Goal: Communication & Community: Answer question/provide support

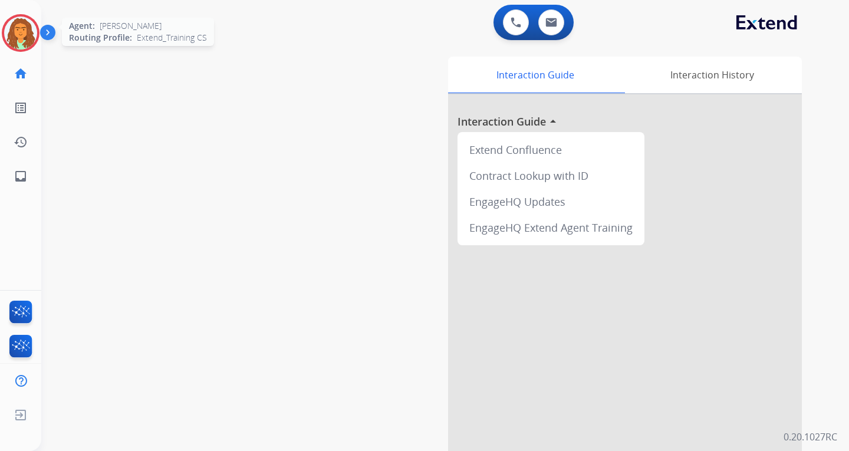
click at [21, 38] on img at bounding box center [20, 33] width 33 height 33
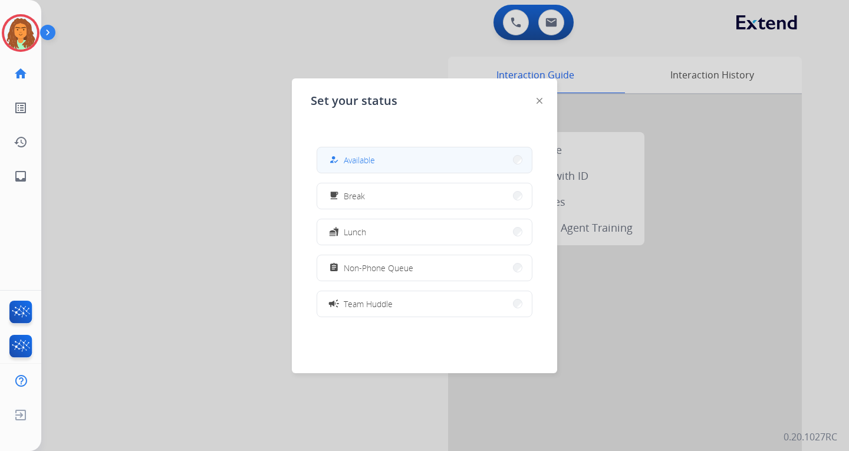
click at [424, 154] on button "how_to_reg Available" at bounding box center [424, 159] width 215 height 25
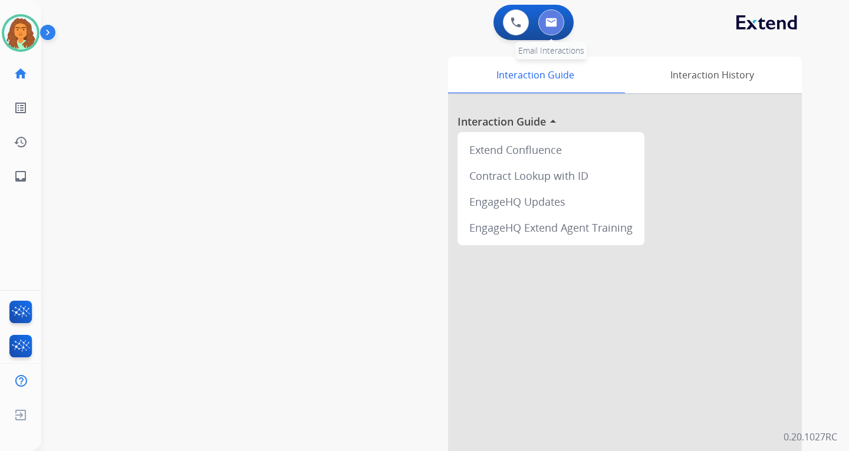
click at [556, 21] on img at bounding box center [551, 22] width 12 height 9
select select "**********"
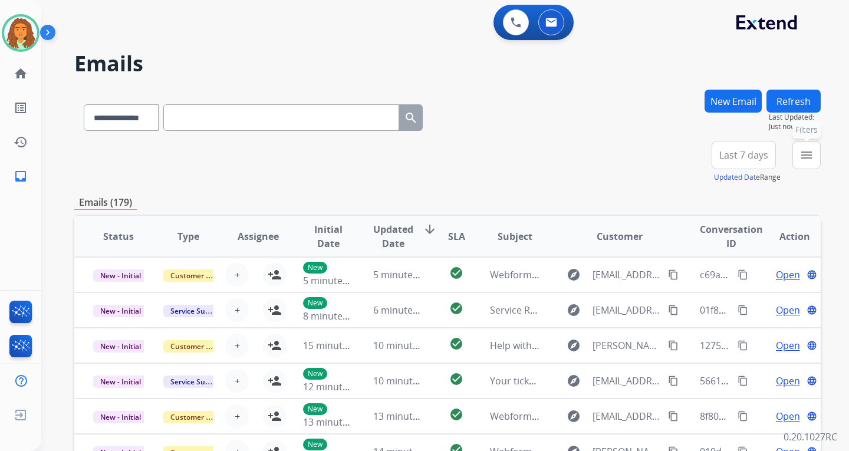
click at [609, 152] on mat-icon "menu" at bounding box center [806, 155] width 14 height 14
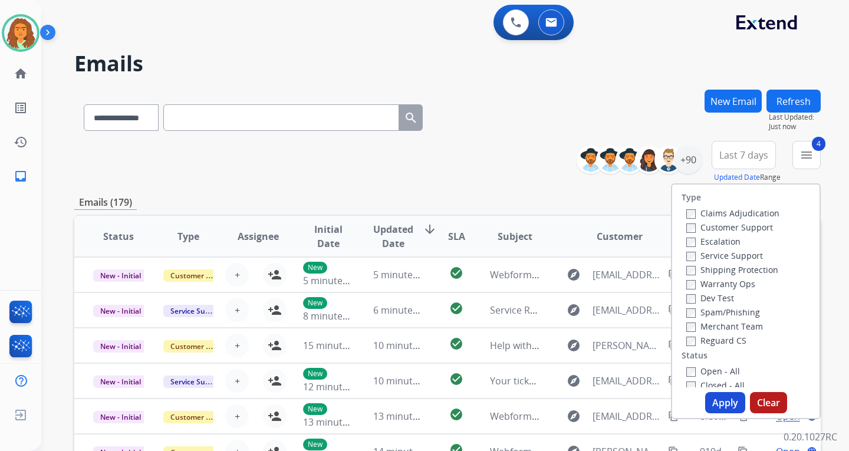
click at [609, 402] on button "Apply" at bounding box center [725, 402] width 40 height 21
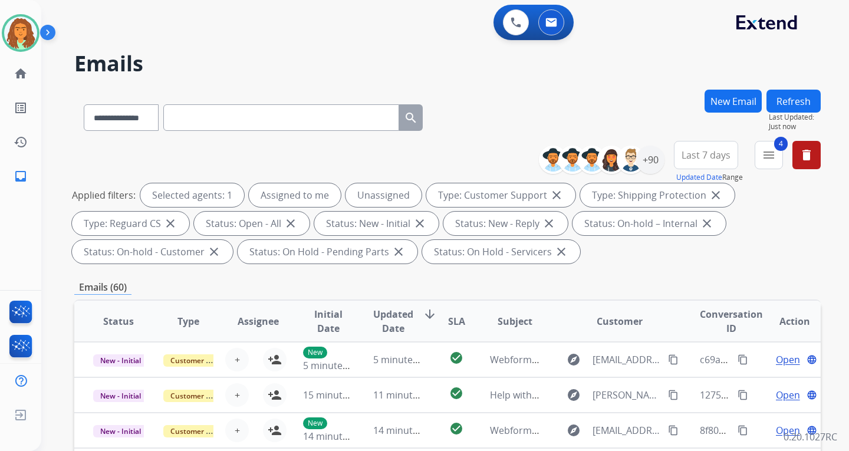
click at [609, 154] on span "Last 7 days" at bounding box center [706, 155] width 49 height 5
click at [609, 302] on div "Last 90 days" at bounding box center [702, 298] width 65 height 18
click at [609, 255] on div "Applied filters: Selected agents: 1 Assigned to me Unassigned Type: Customer Su…" at bounding box center [445, 223] width 746 height 80
click at [609, 161] on div "+144" at bounding box center [650, 160] width 28 height 28
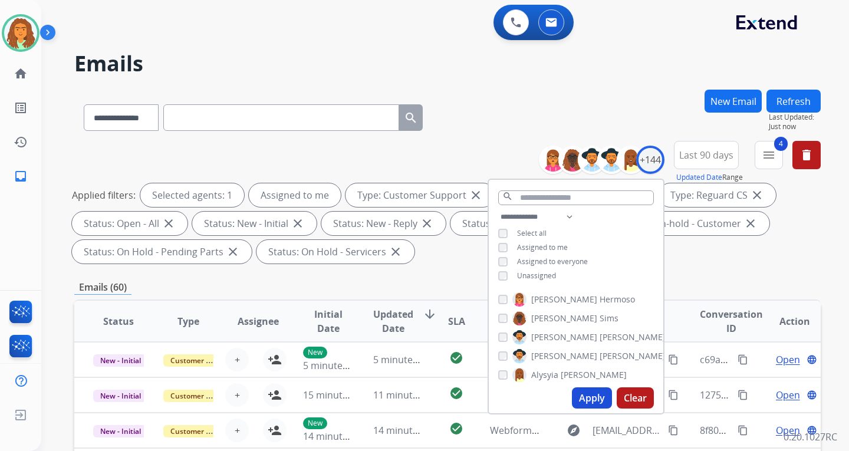
click at [590, 396] on button "Apply" at bounding box center [592, 397] width 40 height 21
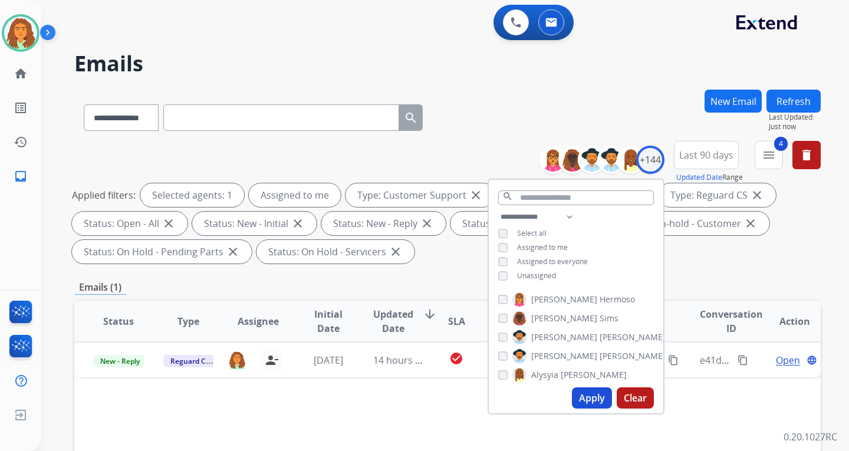
click at [609, 266] on div "**********" at bounding box center [447, 204] width 746 height 127
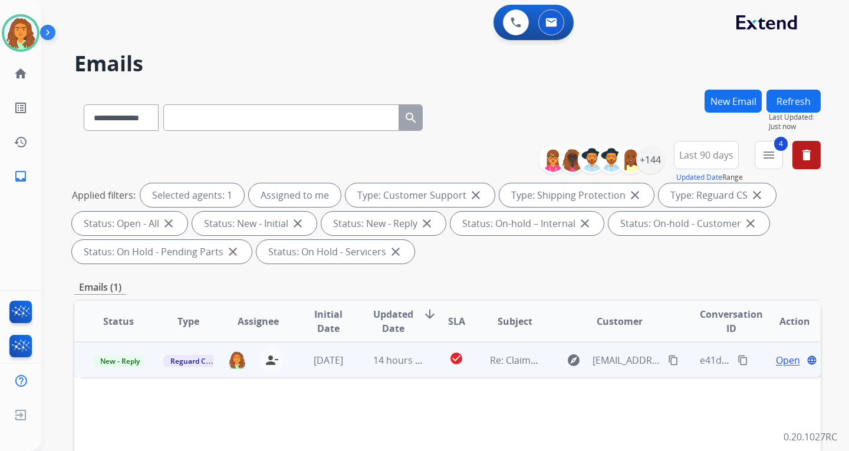
click at [429, 374] on td "check_circle" at bounding box center [447, 359] width 47 height 35
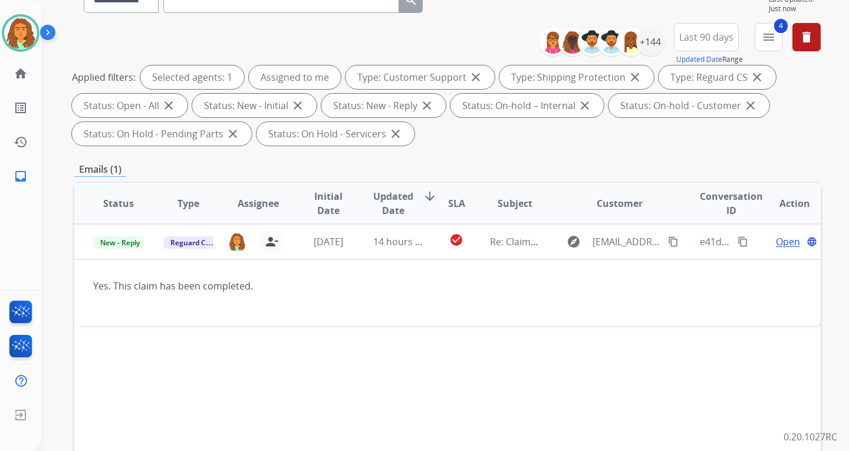
scroll to position [59, 0]
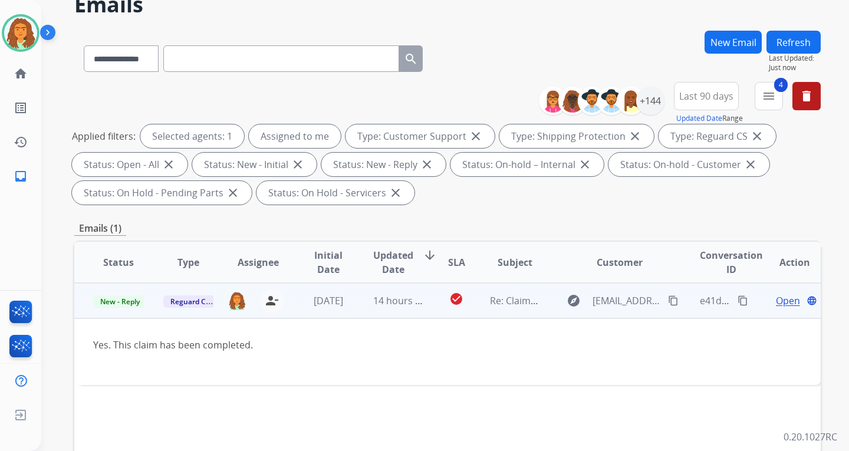
click at [417, 308] on td "14 hours ago" at bounding box center [389, 300] width 70 height 35
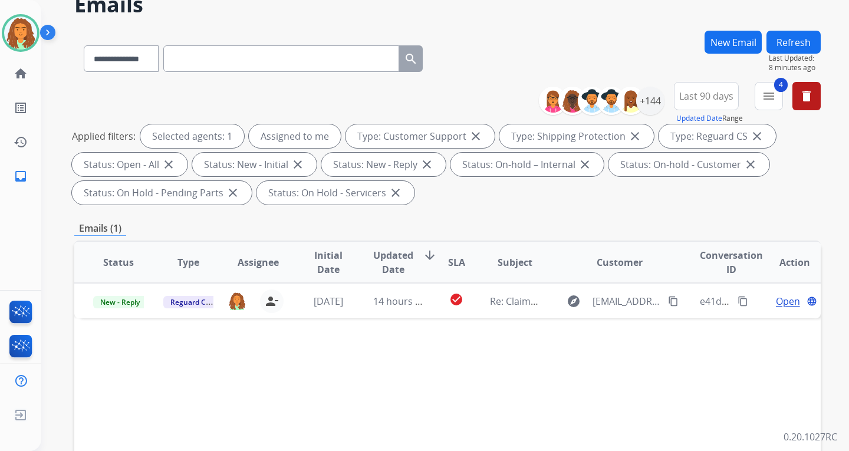
click at [294, 319] on div "Status Type Assignee Initial Date Updated Date arrow_downward SLA Subject Custo…" at bounding box center [447, 438] width 746 height 395
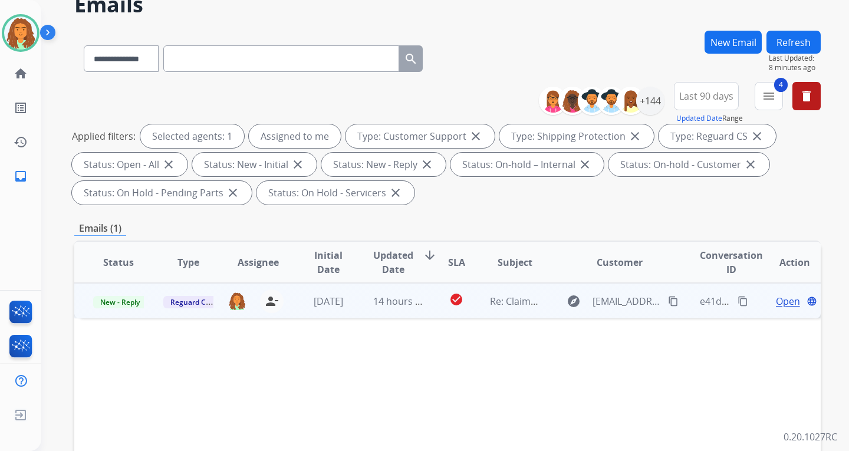
click at [290, 312] on td "[DATE]" at bounding box center [319, 300] width 70 height 35
click at [609, 300] on mat-icon "content_copy" at bounding box center [673, 300] width 11 height 11
drag, startPoint x: 254, startPoint y: 345, endPoint x: 93, endPoint y: 345, distance: 160.4
click at [93, 345] on div "Yes. This claim has been completed." at bounding box center [377, 345] width 569 height 14
copy div "Yes. This claim has been completed."
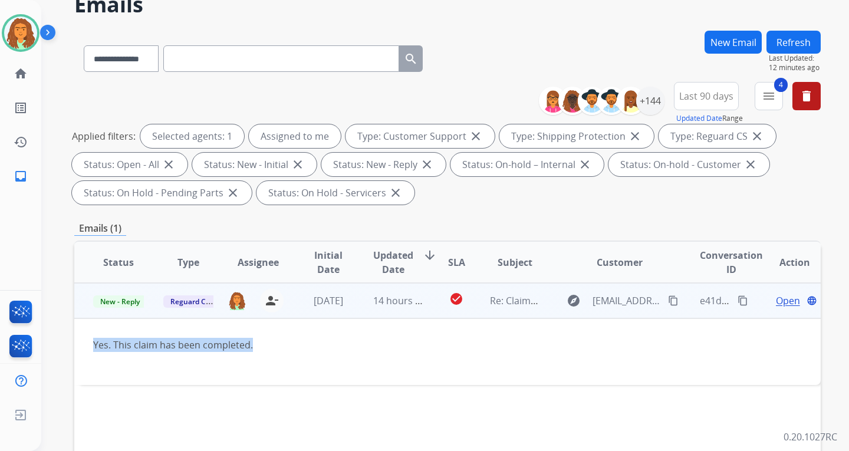
click at [609, 301] on mat-icon "content_copy" at bounding box center [743, 300] width 11 height 11
click at [420, 359] on div at bounding box center [377, 359] width 569 height 14
click at [609, 302] on span "Open" at bounding box center [788, 301] width 24 height 14
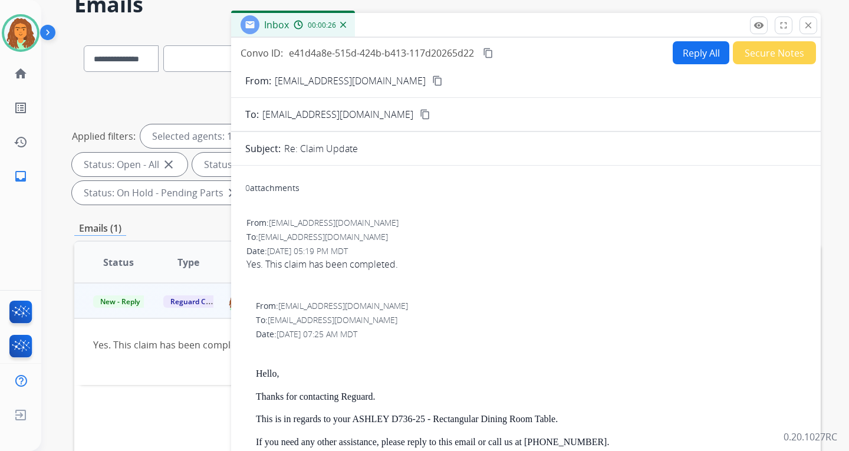
click at [609, 57] on button "Reply All" at bounding box center [701, 52] width 57 height 23
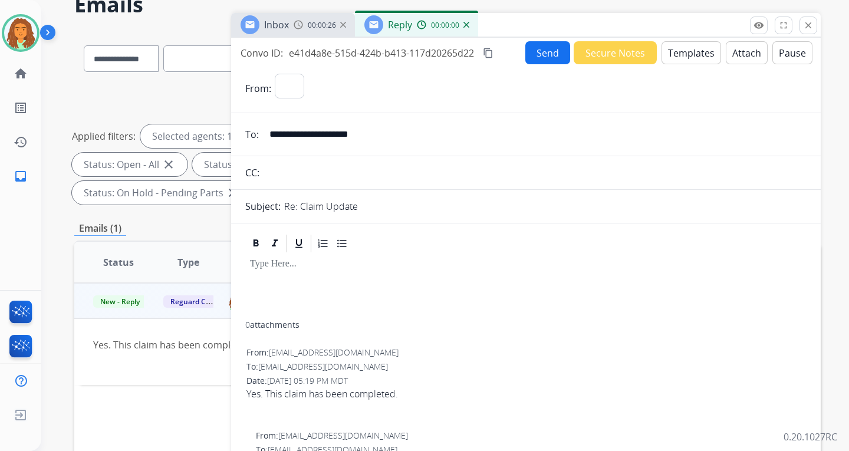
select select "**********"
click at [609, 53] on button "Templates" at bounding box center [691, 52] width 60 height 23
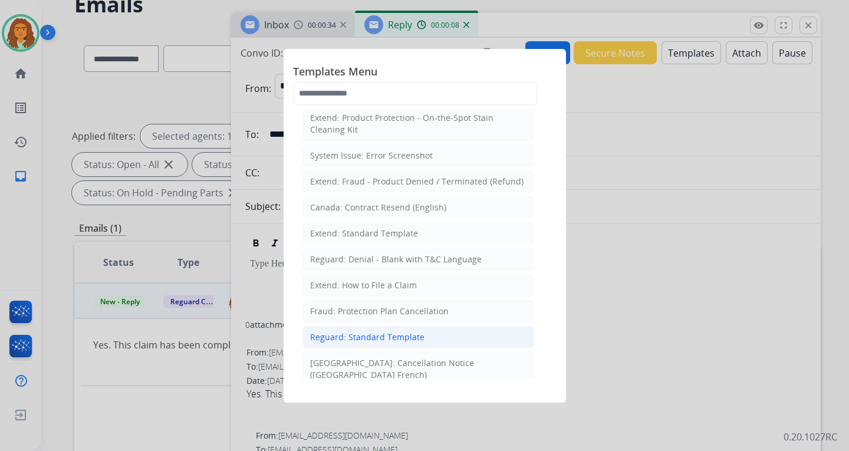
click at [344, 334] on div "Reguard: Standard Template" at bounding box center [367, 337] width 114 height 12
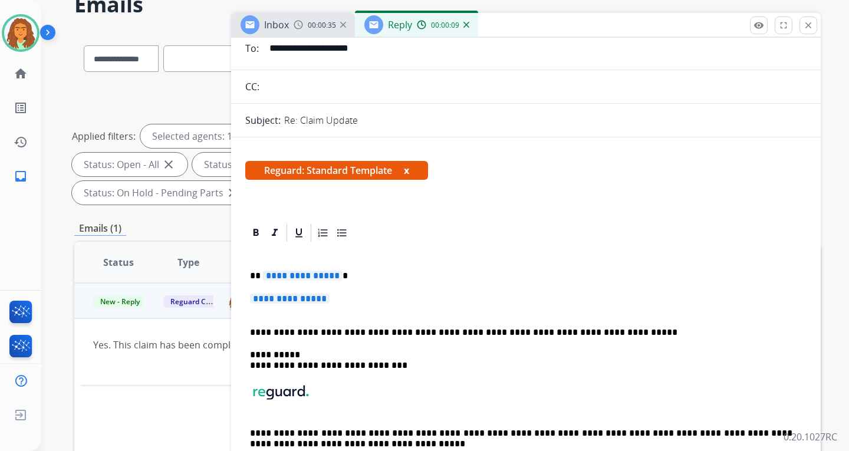
scroll to position [118, 0]
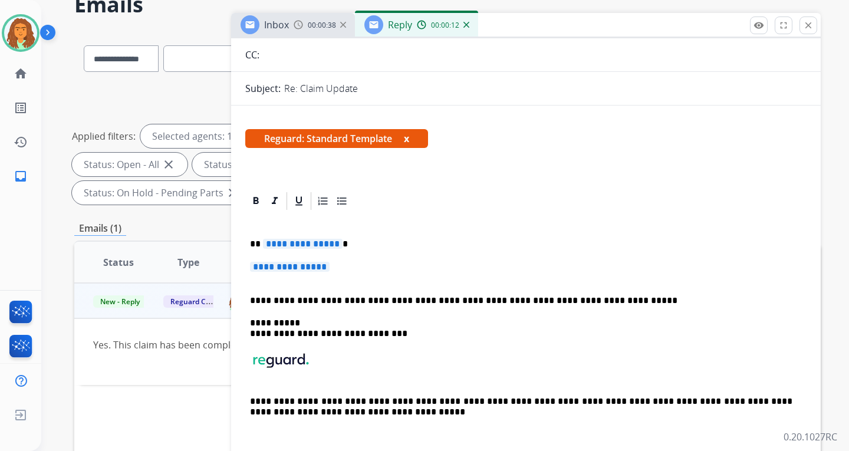
click at [332, 243] on span "**********" at bounding box center [303, 244] width 80 height 10
click at [261, 267] on span "**********" at bounding box center [290, 267] width 80 height 10
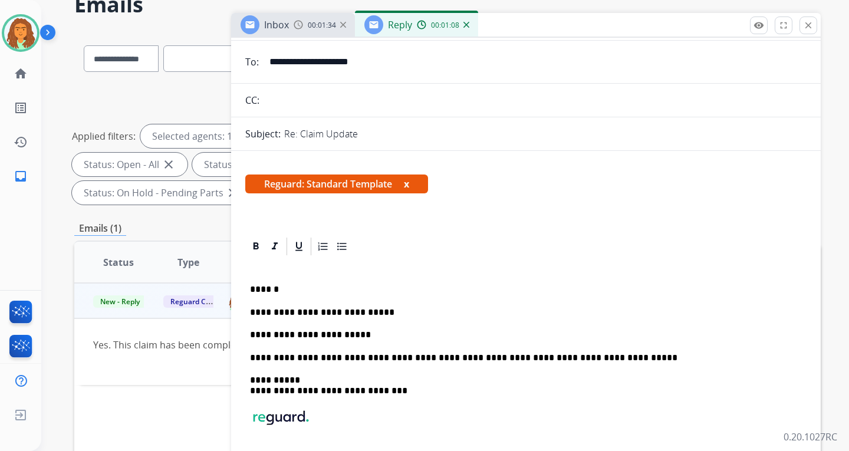
scroll to position [0, 0]
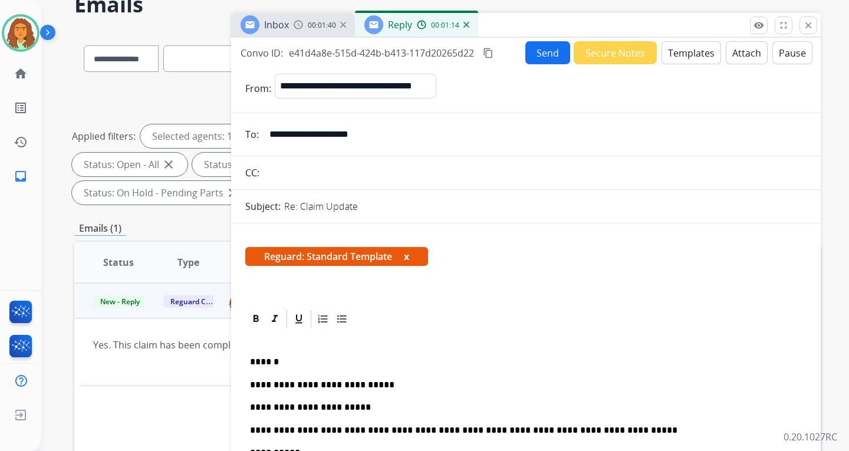
click at [541, 54] on button "Send" at bounding box center [547, 52] width 45 height 23
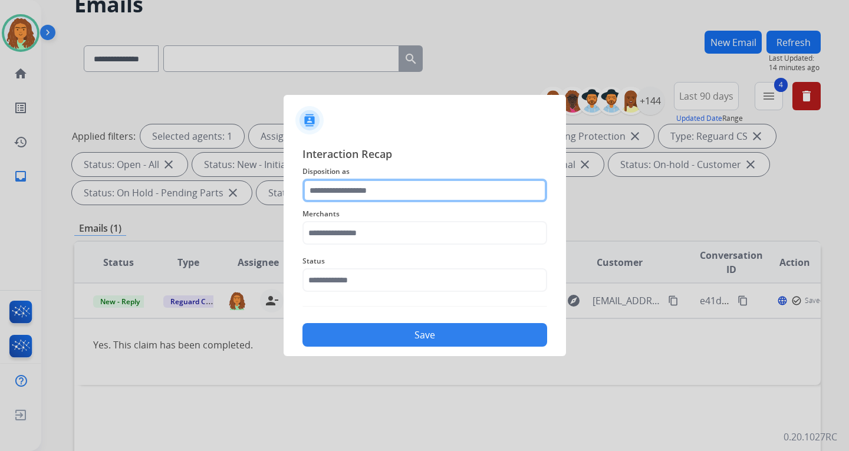
click at [367, 187] on input "text" at bounding box center [424, 191] width 245 height 24
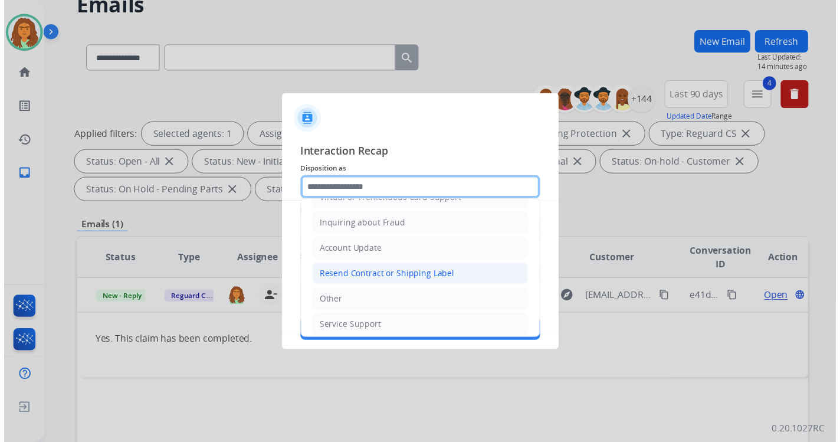
scroll to position [184, 0]
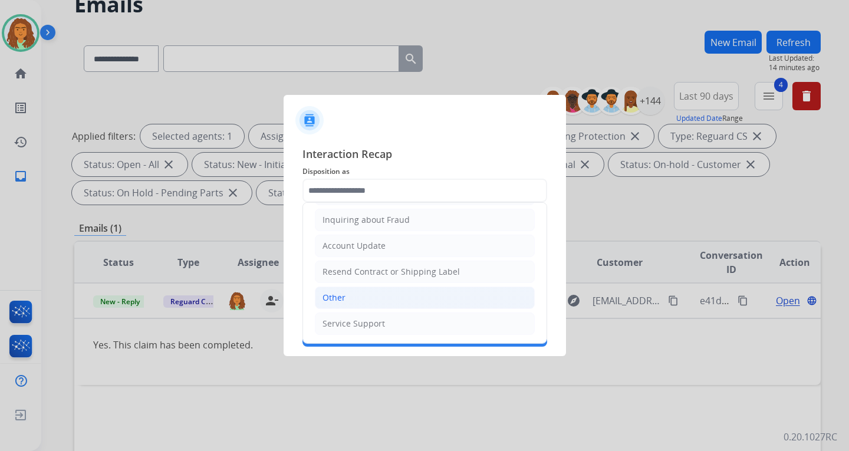
click at [345, 297] on li "Other" at bounding box center [425, 298] width 220 height 22
type input "*****"
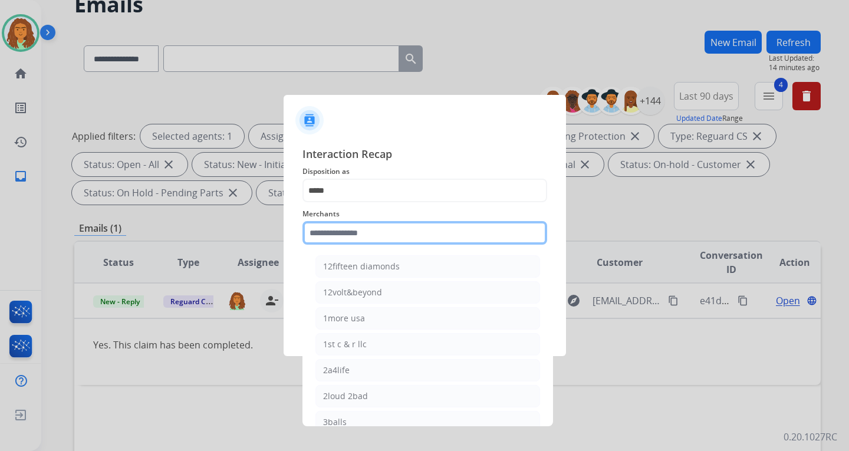
click at [337, 235] on input "text" at bounding box center [424, 233] width 245 height 24
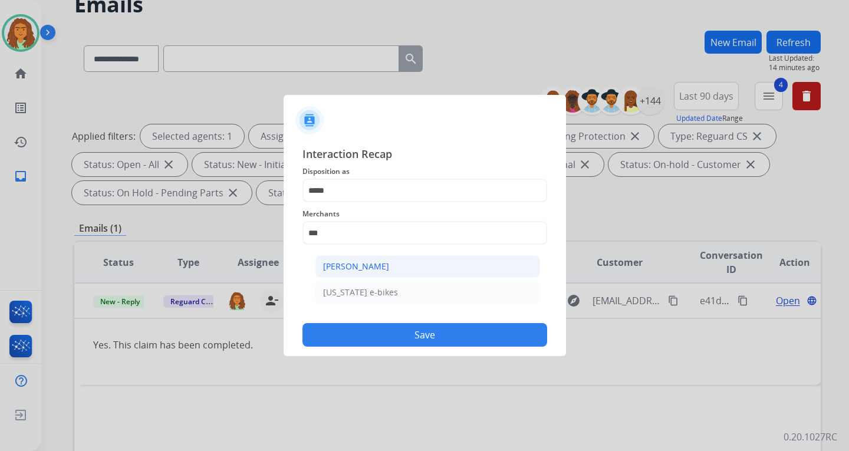
click at [362, 266] on div "[PERSON_NAME]" at bounding box center [356, 267] width 66 height 12
type input "**********"
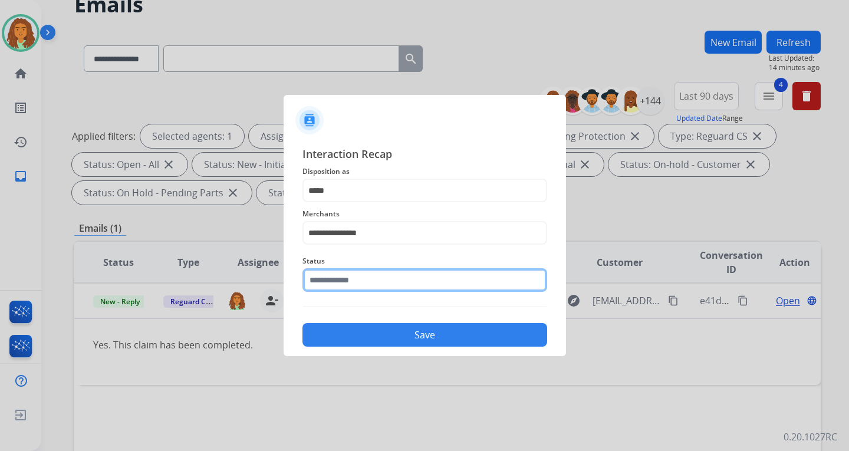
click at [354, 282] on input "text" at bounding box center [424, 280] width 245 height 24
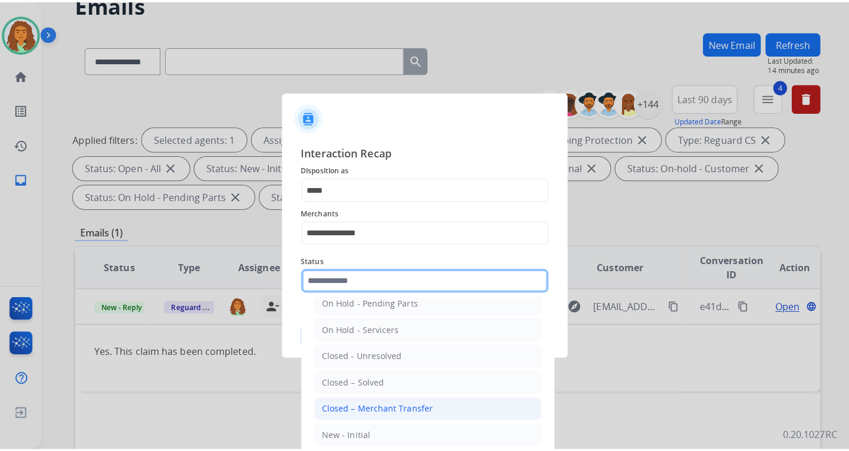
scroll to position [71, 0]
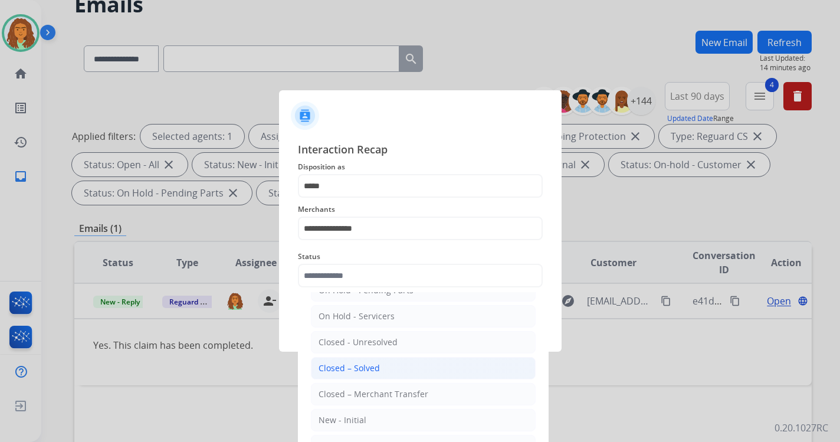
click at [350, 366] on div "Closed – Solved" at bounding box center [348, 368] width 61 height 12
type input "**********"
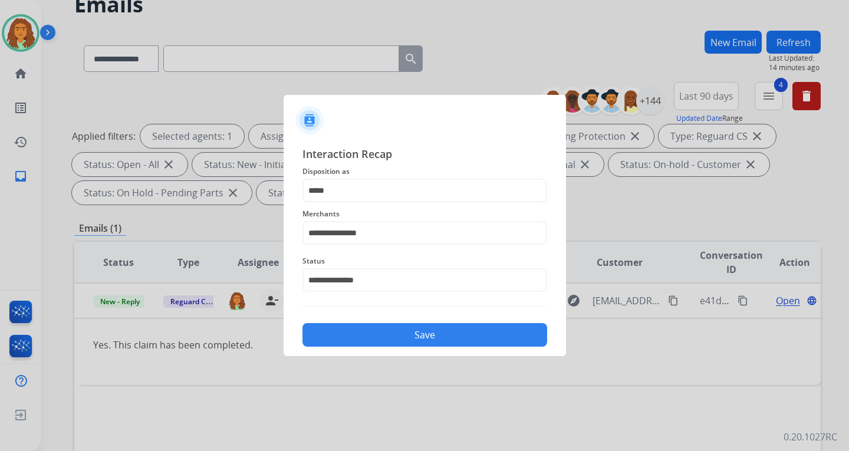
click at [418, 334] on button "Save" at bounding box center [424, 335] width 245 height 24
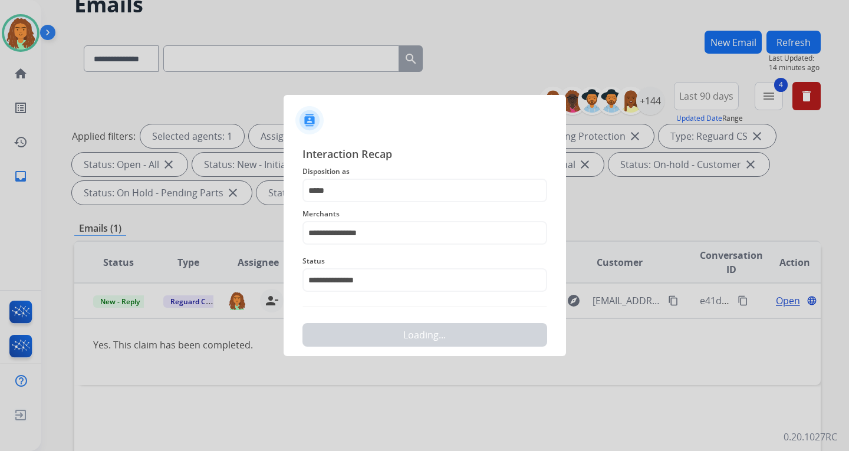
scroll to position [0, 0]
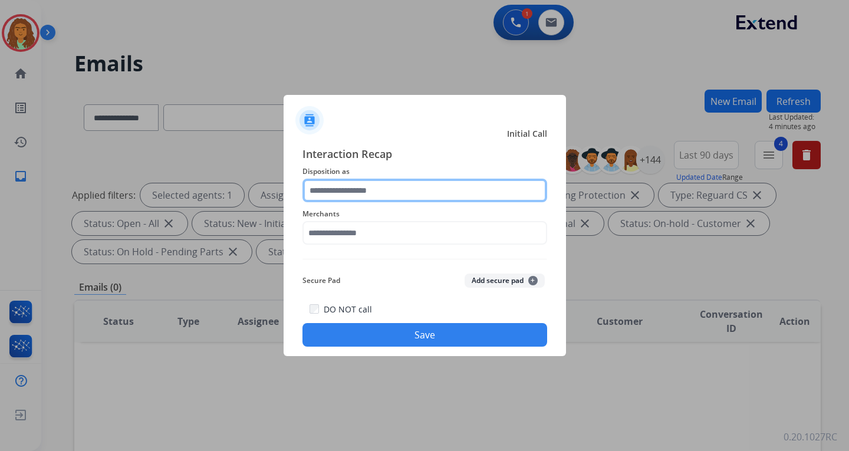
click at [358, 187] on input "text" at bounding box center [424, 191] width 245 height 24
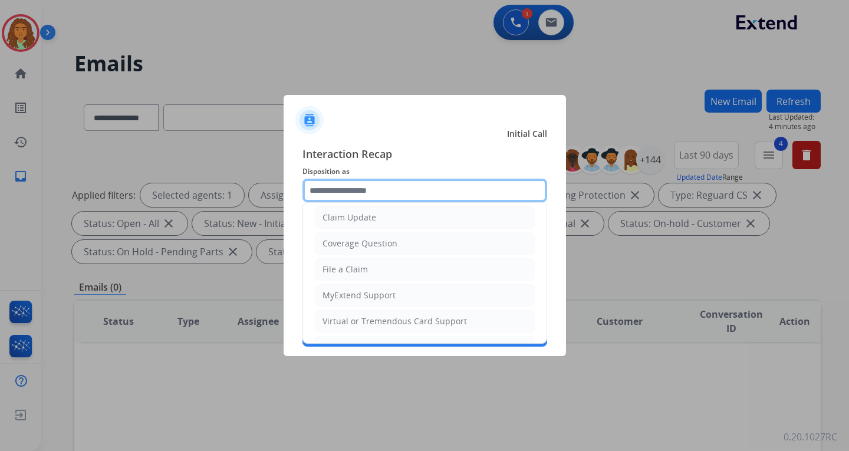
scroll to position [184, 0]
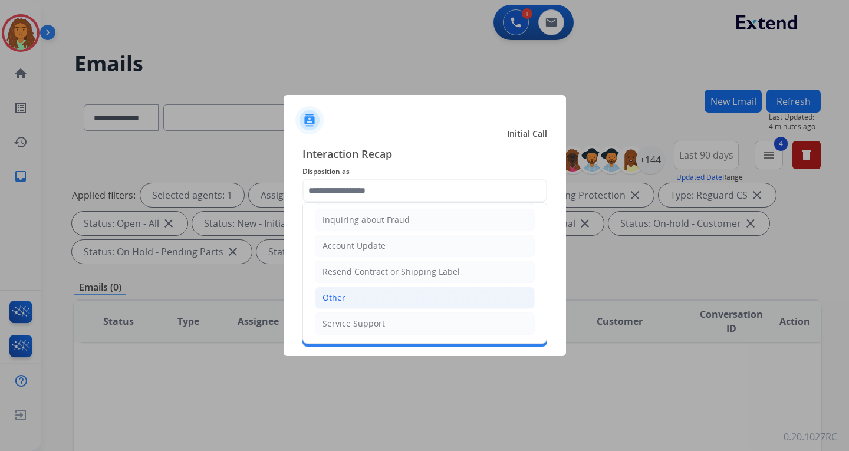
click at [340, 294] on div "Other" at bounding box center [333, 298] width 23 height 12
type input "*****"
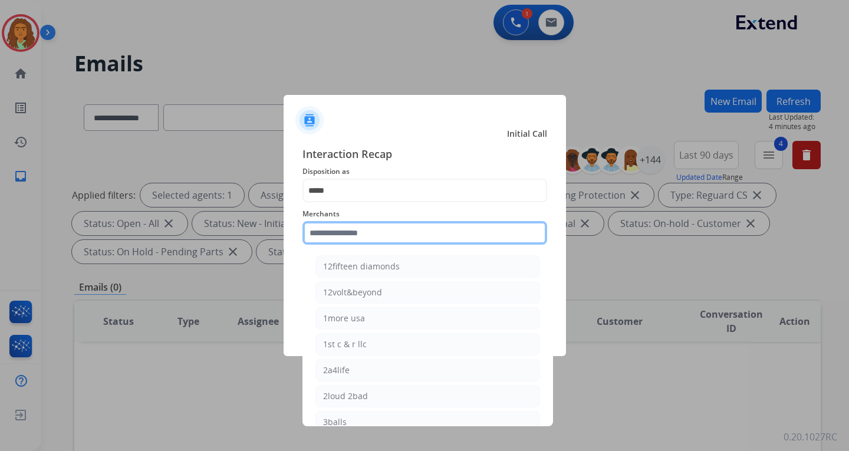
click at [368, 228] on input "text" at bounding box center [424, 233] width 245 height 24
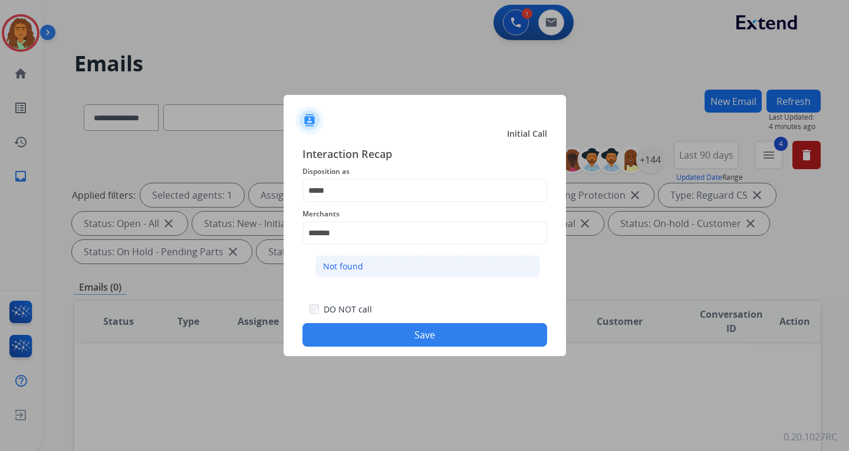
click at [366, 263] on li "Not found" at bounding box center [427, 266] width 225 height 22
type input "*********"
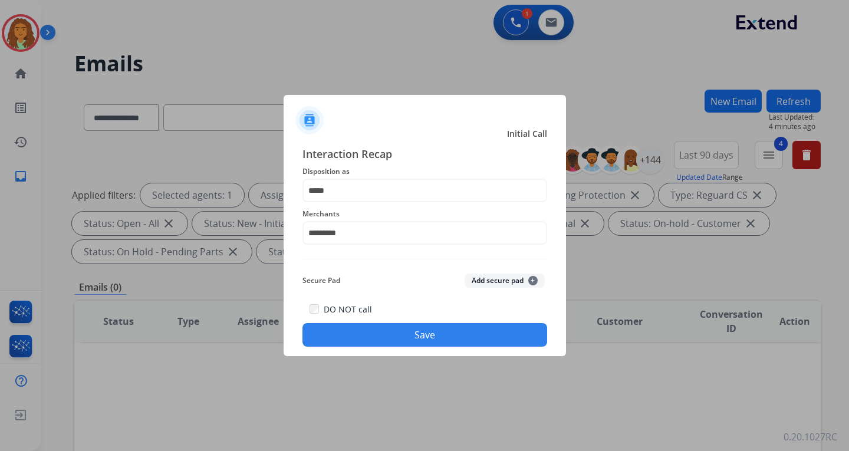
click at [435, 337] on button "Save" at bounding box center [424, 335] width 245 height 24
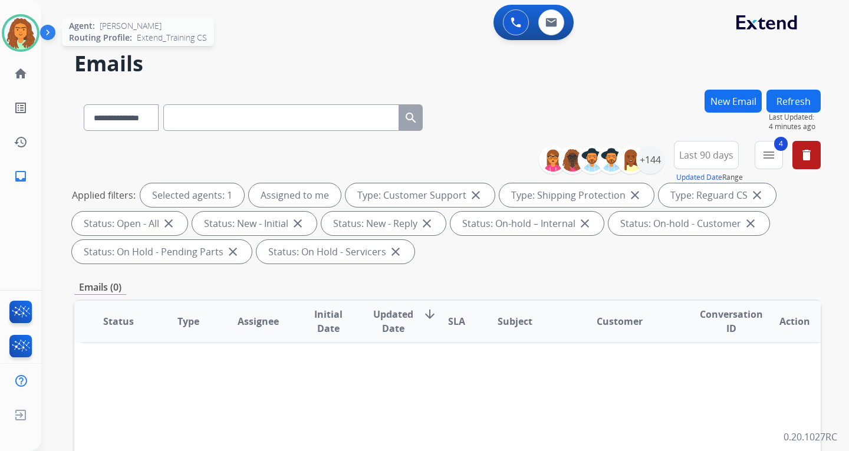
click at [38, 29] on div at bounding box center [21, 33] width 38 height 38
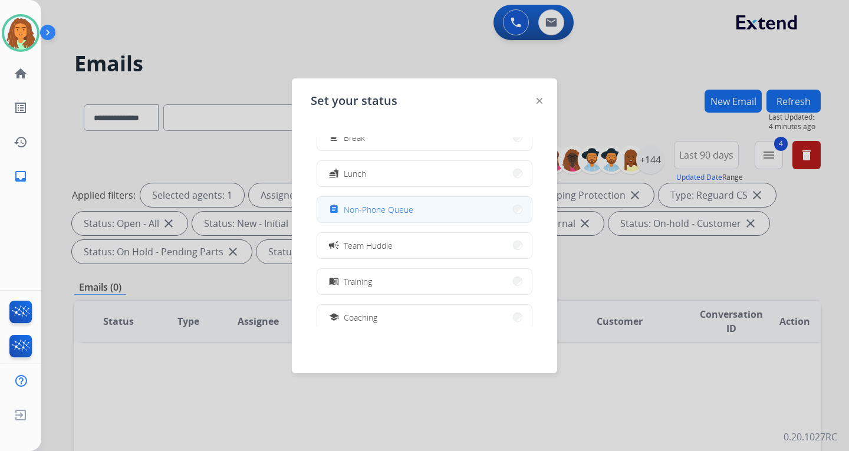
scroll to position [59, 0]
click at [509, 205] on button "assignment Non-Phone Queue" at bounding box center [424, 208] width 215 height 25
